Goal: Navigation & Orientation: Find specific page/section

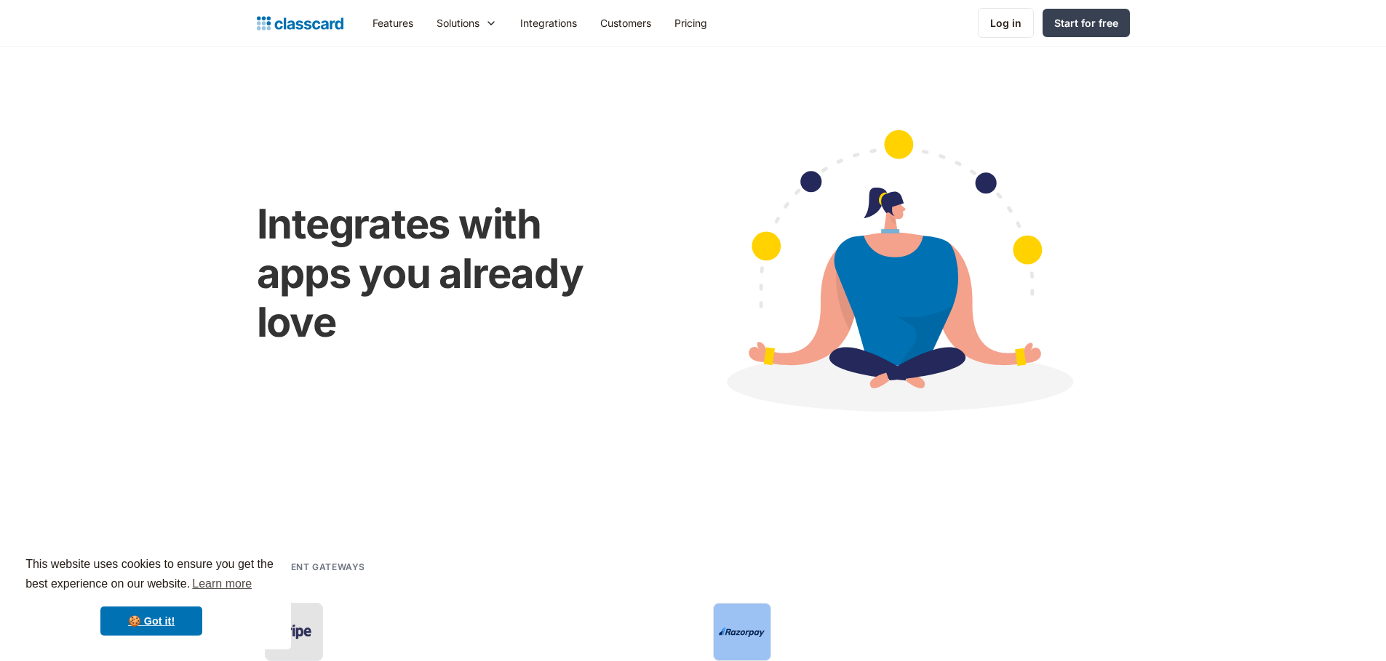
click at [536, 16] on link "Integrations" at bounding box center [548, 23] width 80 height 33
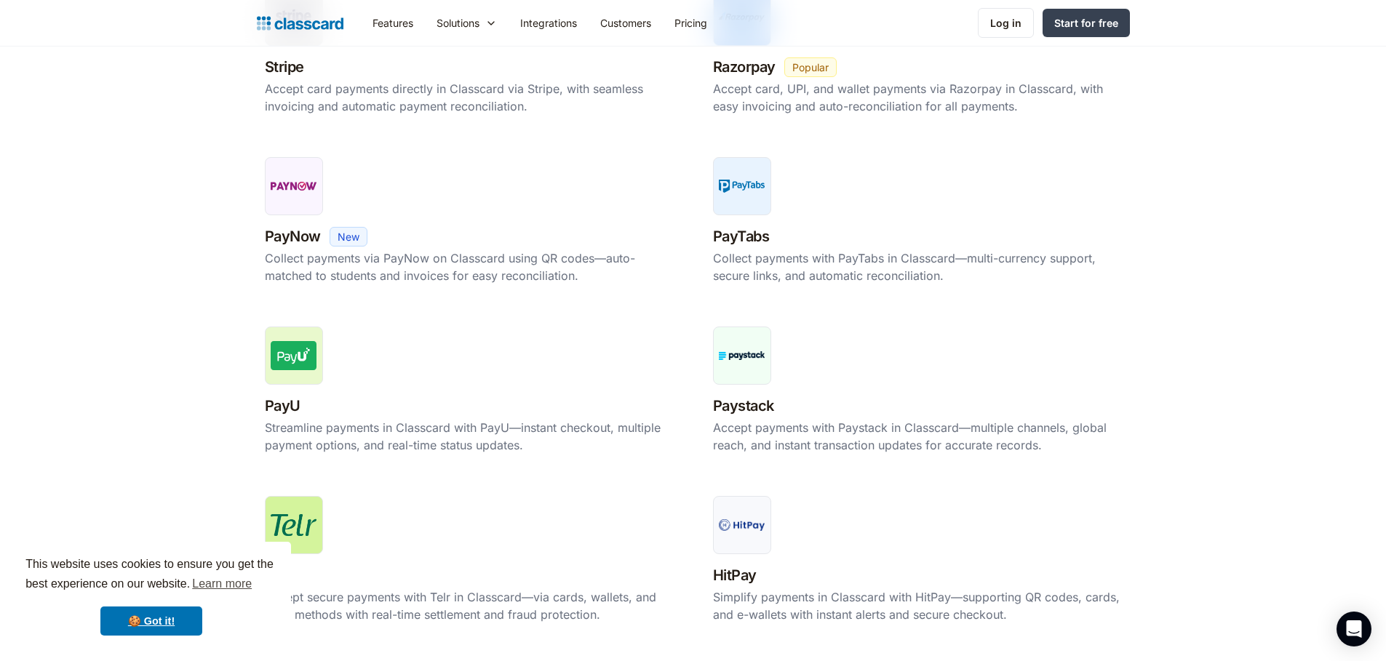
scroll to position [696, 0]
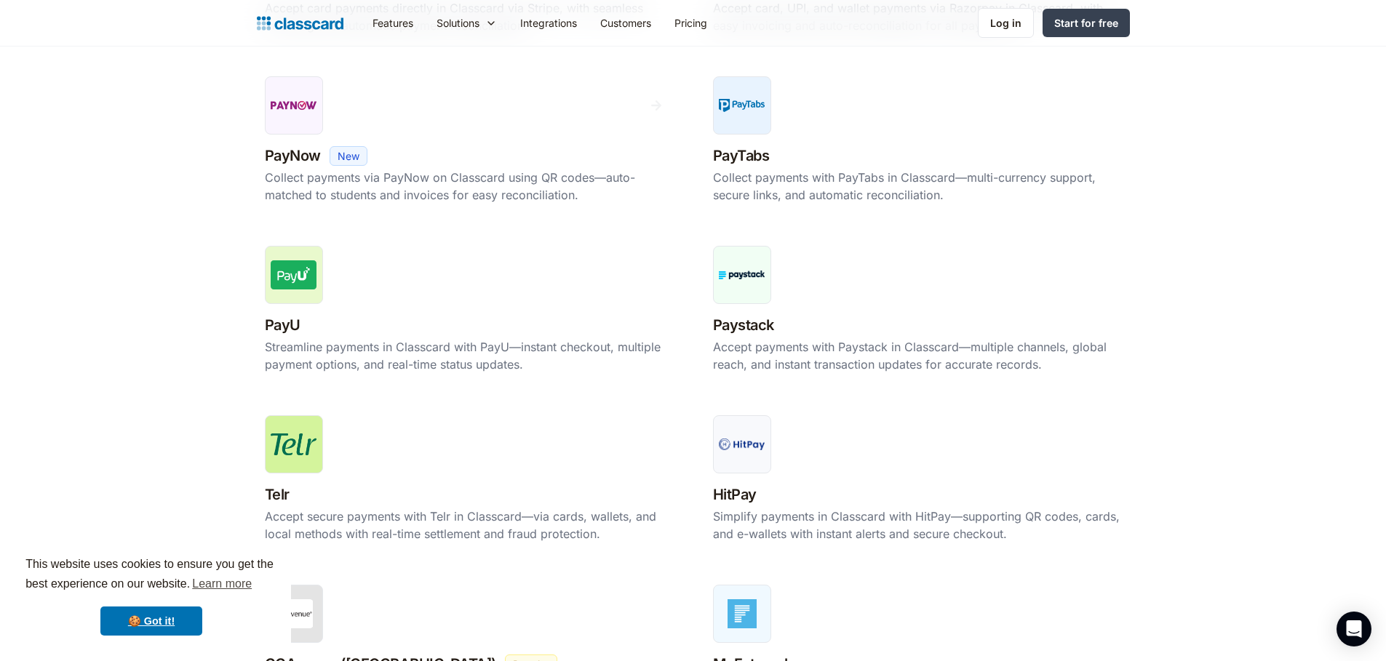
click at [535, 21] on link "Integrations" at bounding box center [548, 23] width 80 height 33
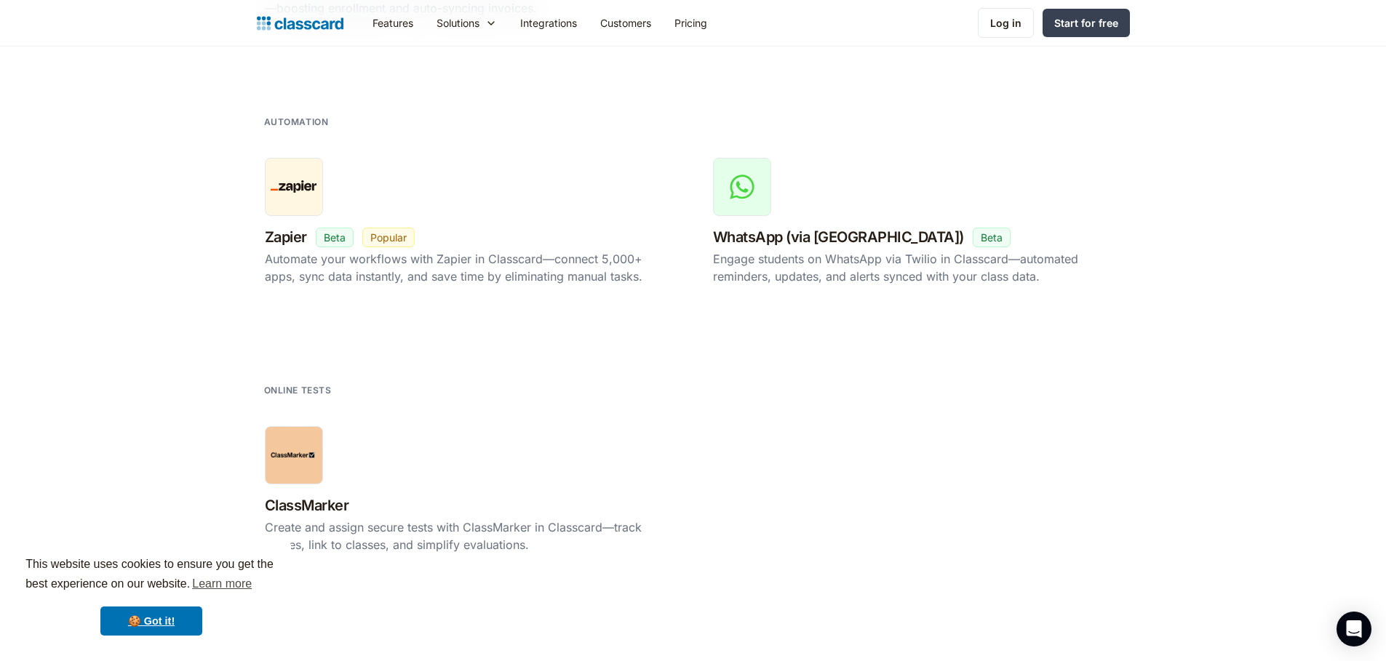
scroll to position [2987, 0]
